Goal: Information Seeking & Learning: Learn about a topic

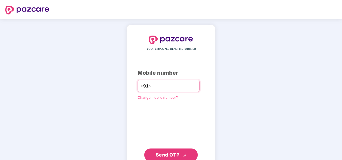
click at [184, 84] on input "number" at bounding box center [175, 86] width 44 height 9
type input "**********"
click at [169, 156] on span "Send OTP" at bounding box center [168, 154] width 24 height 6
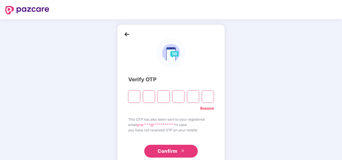
type input "*"
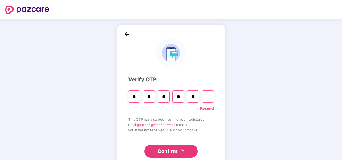
type input "*"
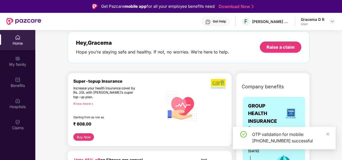
scroll to position [26, 0]
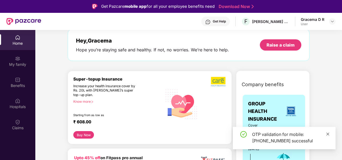
click at [327, 134] on icon "close" at bounding box center [327, 133] width 3 height 3
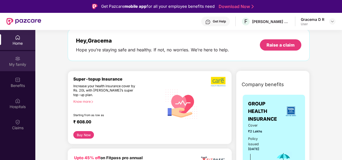
click at [18, 64] on div "My family" at bounding box center [17, 64] width 35 height 5
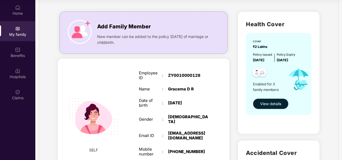
scroll to position [25, 0]
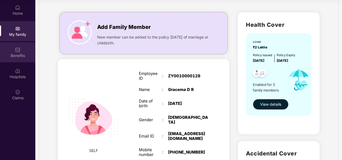
click at [18, 52] on img at bounding box center [17, 49] width 5 height 5
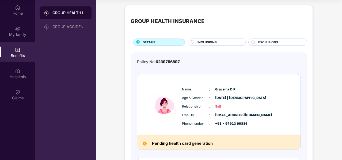
click at [216, 42] on div "INCLUSIONS" at bounding box center [219, 43] width 48 height 6
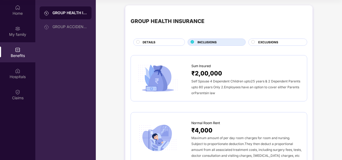
click at [282, 40] on div "EXCLUSIONS" at bounding box center [279, 43] width 49 height 6
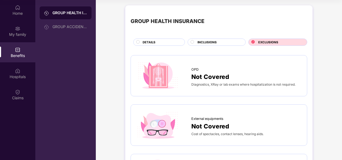
click at [160, 44] on div "DETAILS" at bounding box center [161, 43] width 42 height 6
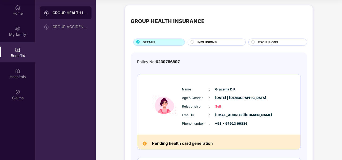
click at [174, 138] on div "Pending health card generation" at bounding box center [218, 141] width 163 height 15
click at [73, 26] on div "GROUP ACCIDENTAL INSURANCE" at bounding box center [69, 27] width 35 height 4
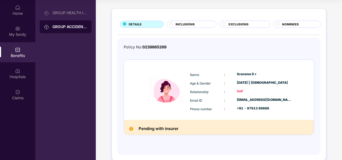
scroll to position [27, 0]
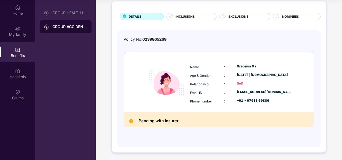
click at [169, 121] on h2 "Pending with insurer" at bounding box center [158, 120] width 40 height 7
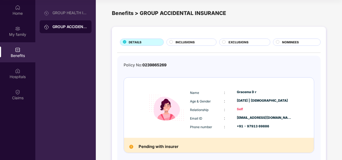
scroll to position [0, 0]
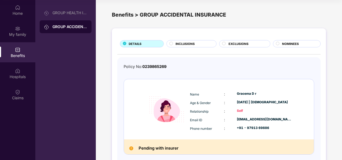
click at [264, 92] on div "Gracema D r" at bounding box center [264, 93] width 55 height 5
click at [78, 12] on div "GROUP HEALTH INSURANCE" at bounding box center [69, 13] width 35 height 4
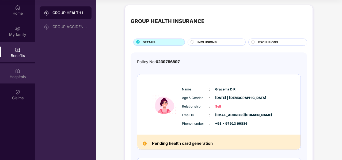
click at [20, 71] on img at bounding box center [17, 70] width 5 height 5
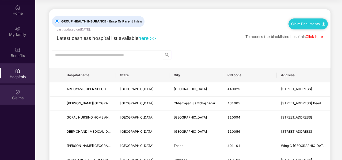
click at [17, 92] on img at bounding box center [17, 91] width 5 height 5
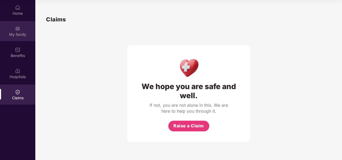
click at [29, 36] on div "My family" at bounding box center [17, 34] width 35 height 5
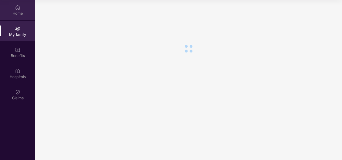
click at [19, 13] on div "Home" at bounding box center [17, 13] width 35 height 5
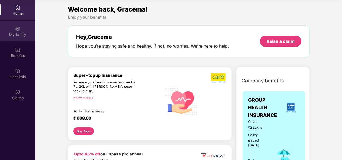
click at [28, 36] on div "My family" at bounding box center [17, 34] width 35 height 5
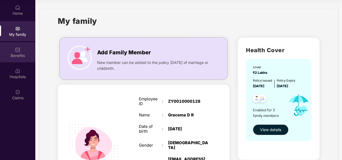
click at [22, 55] on div "Benefits" at bounding box center [17, 55] width 35 height 5
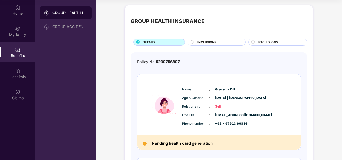
click at [173, 142] on h2 "Pending health card generation" at bounding box center [182, 143] width 61 height 7
click at [26, 3] on div "Home" at bounding box center [17, 10] width 35 height 20
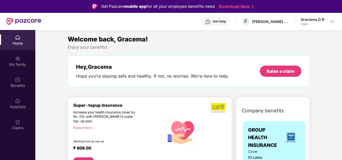
click at [220, 18] on div "Get Help" at bounding box center [215, 22] width 29 height 10
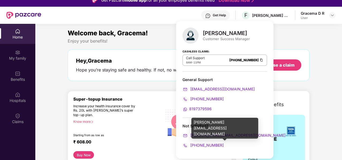
scroll to position [6, 0]
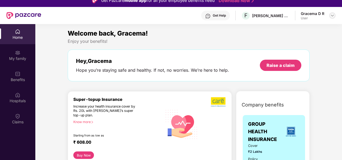
click at [330, 14] on div at bounding box center [332, 15] width 6 height 6
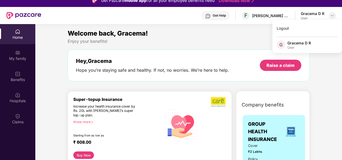
click at [330, 14] on div at bounding box center [332, 15] width 6 height 6
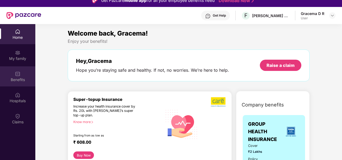
click at [20, 78] on div "Benefits" at bounding box center [17, 79] width 35 height 5
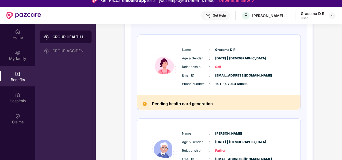
scroll to position [94, 0]
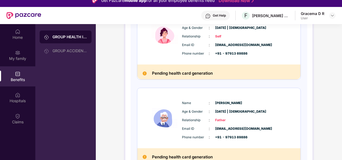
click at [337, 98] on div "GROUP HEALTH INSURANCE DETAILS INCLUSIONS EXCLUSIONS Policy No: 0239756897 Name…" at bounding box center [219, 106] width 246 height 347
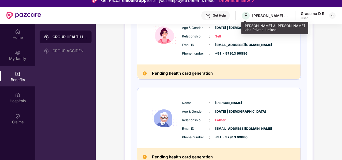
click at [273, 18] on div "[PERSON_NAME] & [PERSON_NAME] Labs Private Limited" at bounding box center [270, 15] width 37 height 5
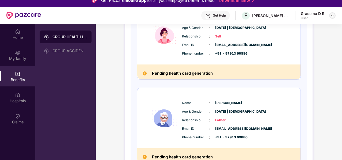
click at [331, 14] on img at bounding box center [332, 15] width 4 height 4
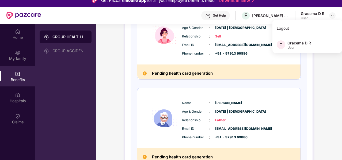
click at [292, 113] on div "Name : [PERSON_NAME] Age & Gender : [DATE] | [DEMOGRAPHIC_DATA] Relationship : …" at bounding box center [218, 118] width 163 height 60
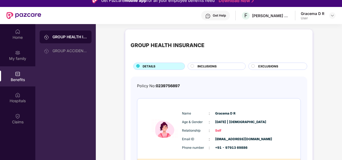
scroll to position [0, 0]
